Goal: Check status

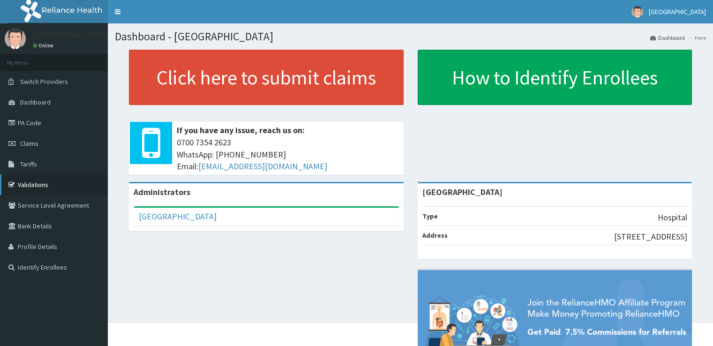
click at [52, 182] on link "Validations" at bounding box center [54, 184] width 108 height 21
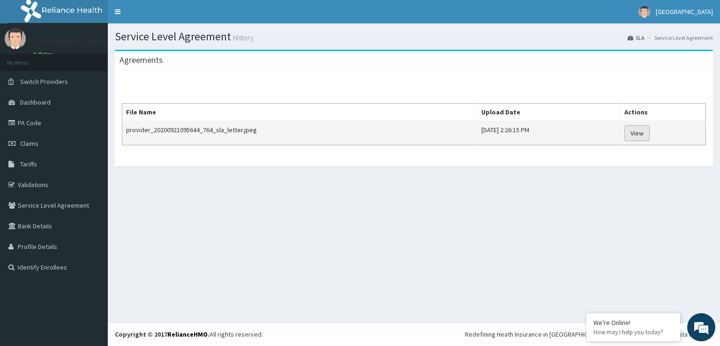
click at [650, 136] on link "View" at bounding box center [637, 133] width 25 height 16
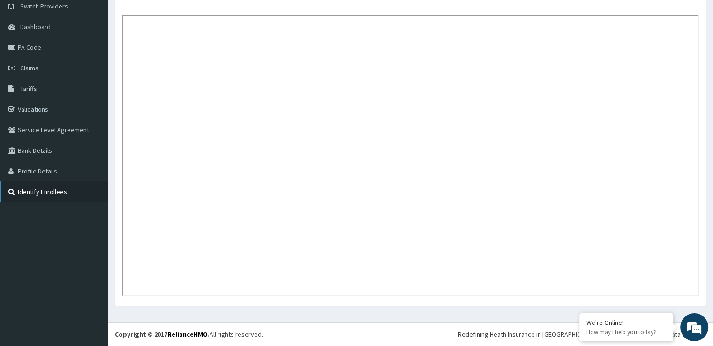
scroll to position [29, 0]
